Goal: Information Seeking & Learning: Learn about a topic

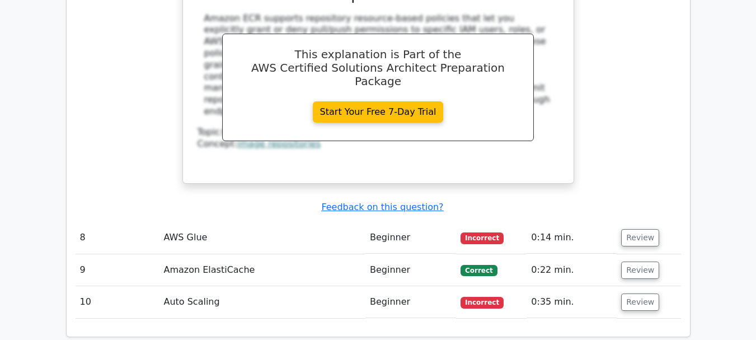
scroll to position [3877, 0]
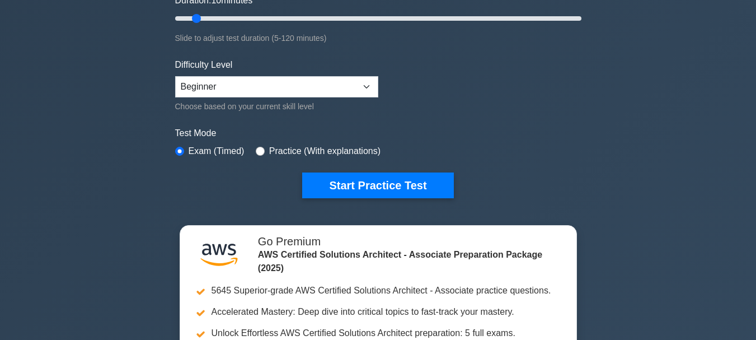
scroll to position [280, 0]
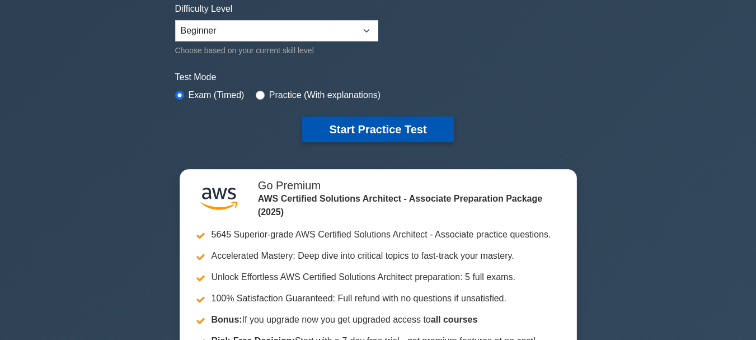
click at [374, 128] on button "Start Practice Test" at bounding box center [377, 129] width 151 height 26
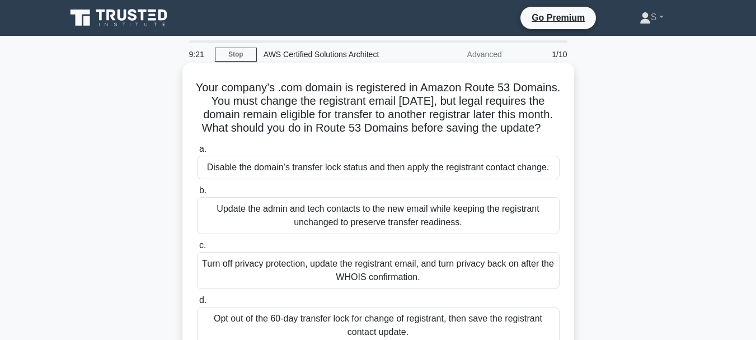
click at [450, 89] on h5 "Your company’s .com domain is registered in Amazon Route 53 Domains. You must c…" at bounding box center [378, 108] width 365 height 55
click at [337, 224] on div "Update the admin and tech contacts to the new email while keeping the registran…" at bounding box center [378, 215] width 363 height 37
click at [197, 194] on input "b. Update the admin and tech contacts to the new email while keeping the regist…" at bounding box center [197, 190] width 0 height 7
